Goal: Use online tool/utility: Utilize a website feature to perform a specific function

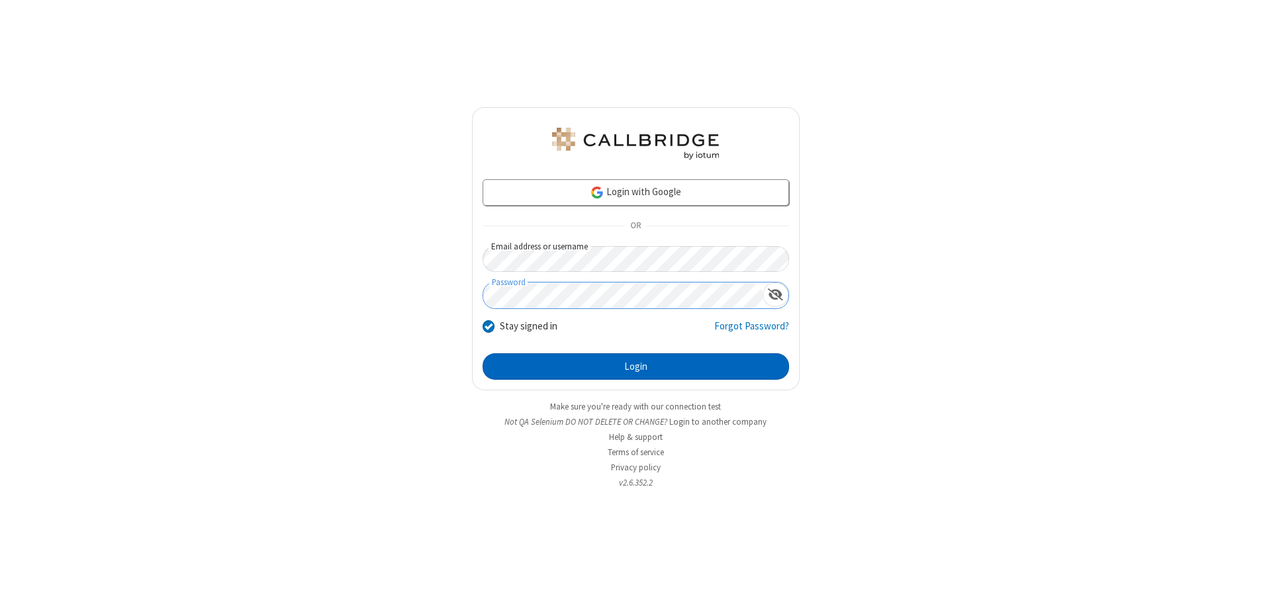
click at [636, 367] on button "Login" at bounding box center [636, 367] width 307 height 26
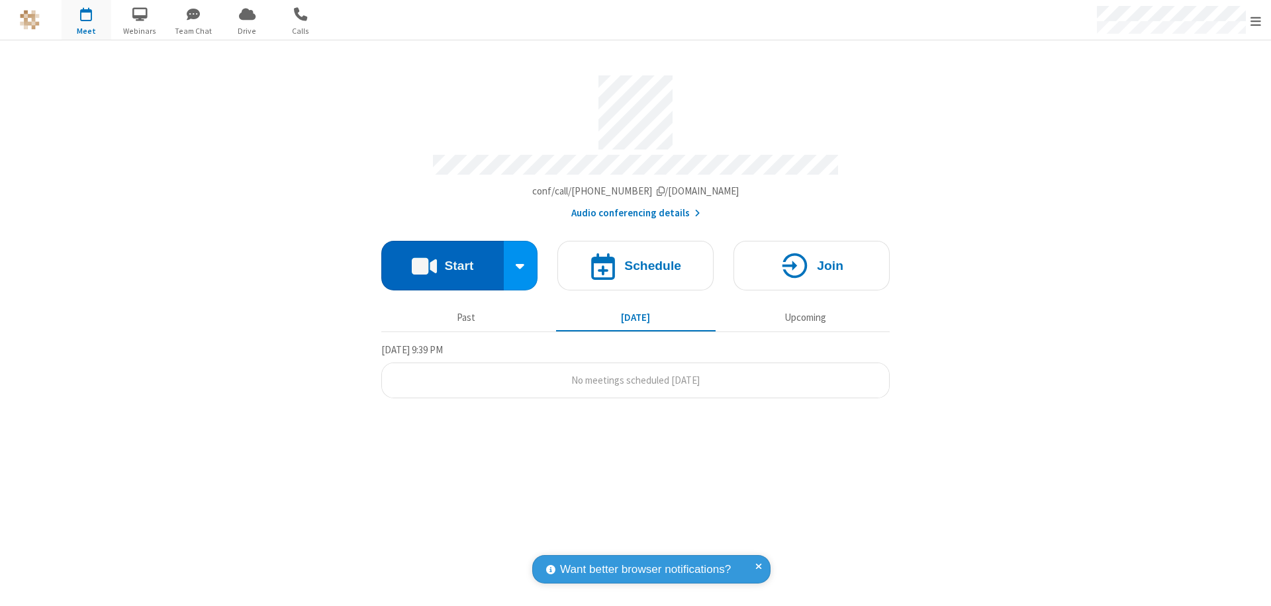
click at [442, 260] on button "Start" at bounding box center [442, 266] width 122 height 50
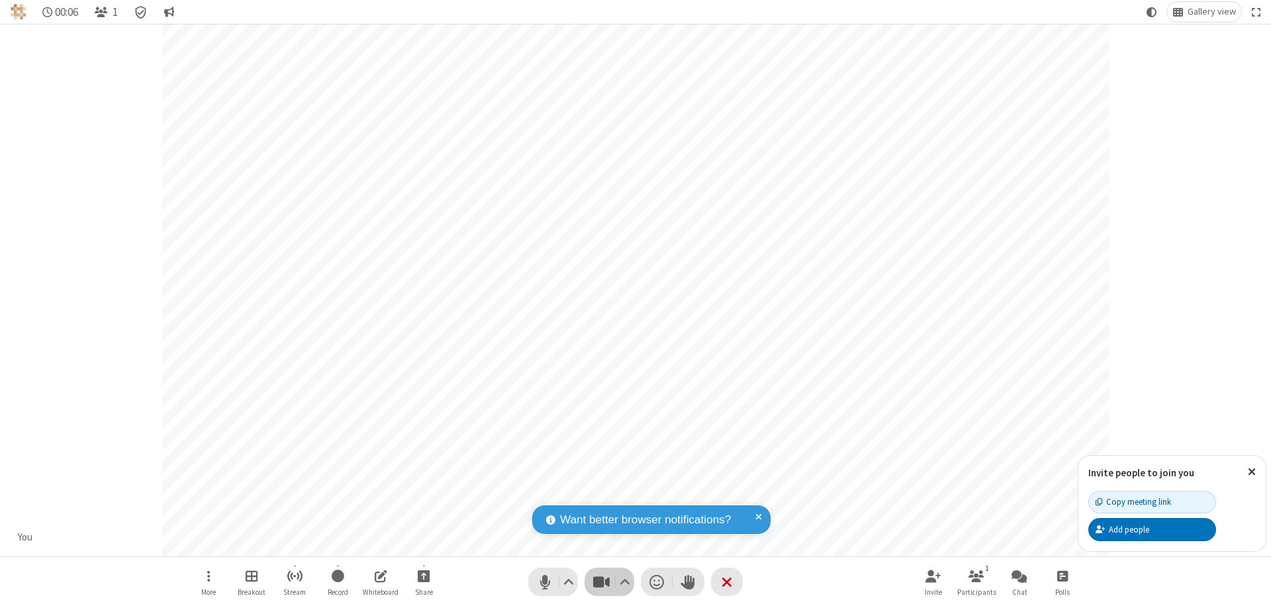
click at [601, 582] on span "Stop video (⌘+Shift+V)" at bounding box center [601, 582] width 20 height 19
click at [601, 582] on span "Start video (⌘+Shift+V)" at bounding box center [601, 582] width 20 height 19
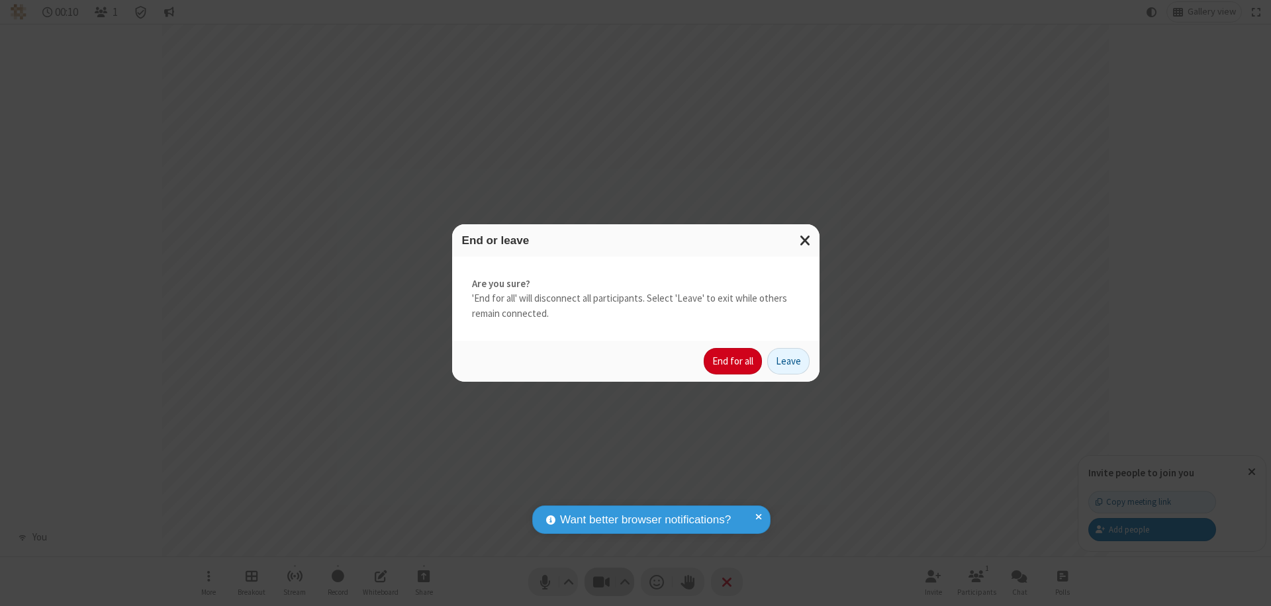
click at [734, 361] on button "End for all" at bounding box center [733, 361] width 58 height 26
